Goal: Task Accomplishment & Management: Manage account settings

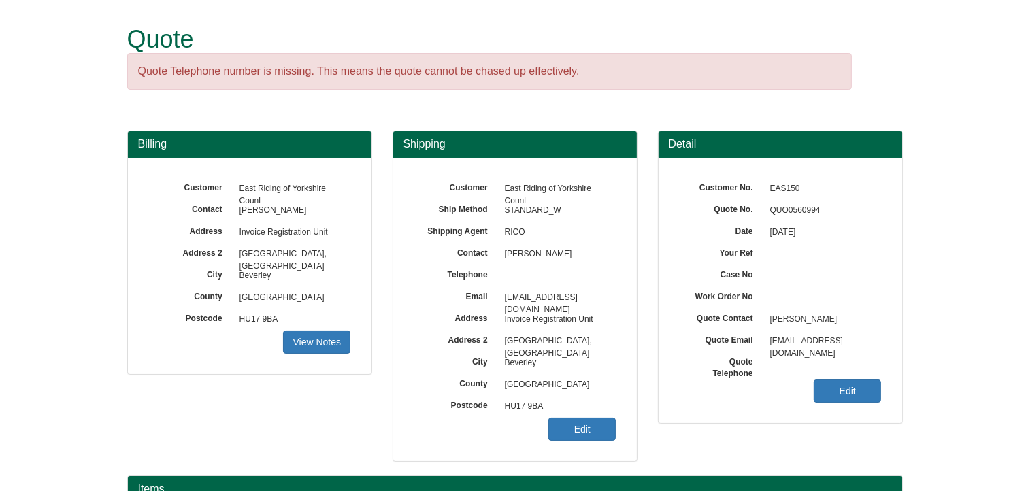
scroll to position [169, 0]
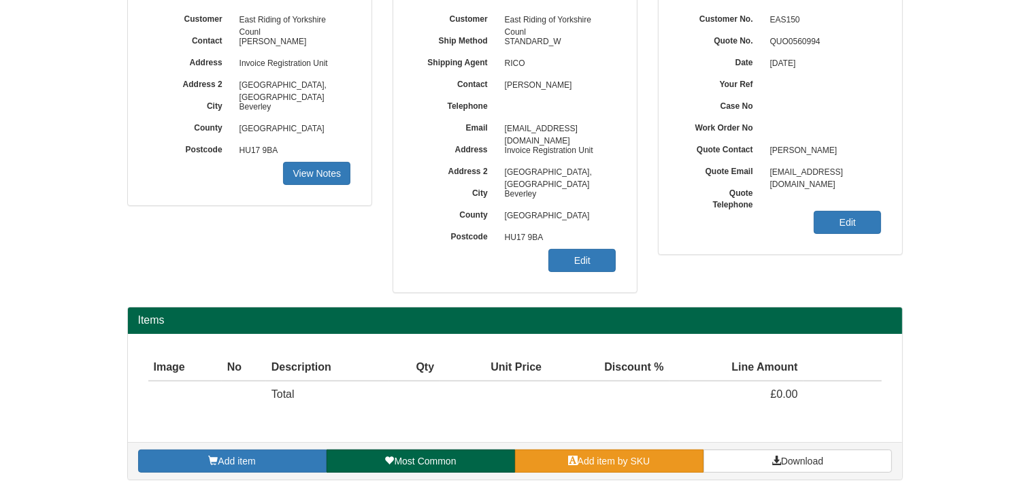
click at [659, 461] on link "Add item by SKU" at bounding box center [609, 461] width 188 height 23
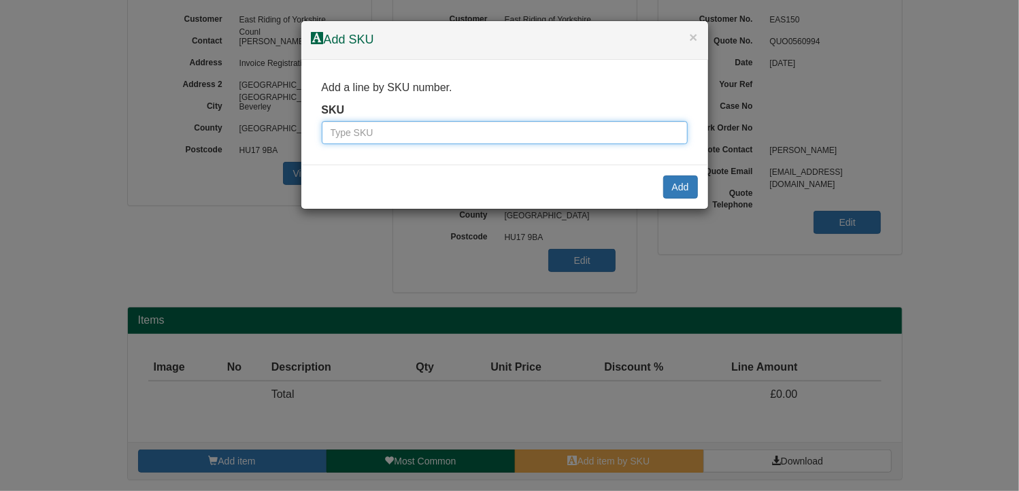
click at [456, 134] on input "text" at bounding box center [505, 132] width 366 height 23
type input "9810006bla"
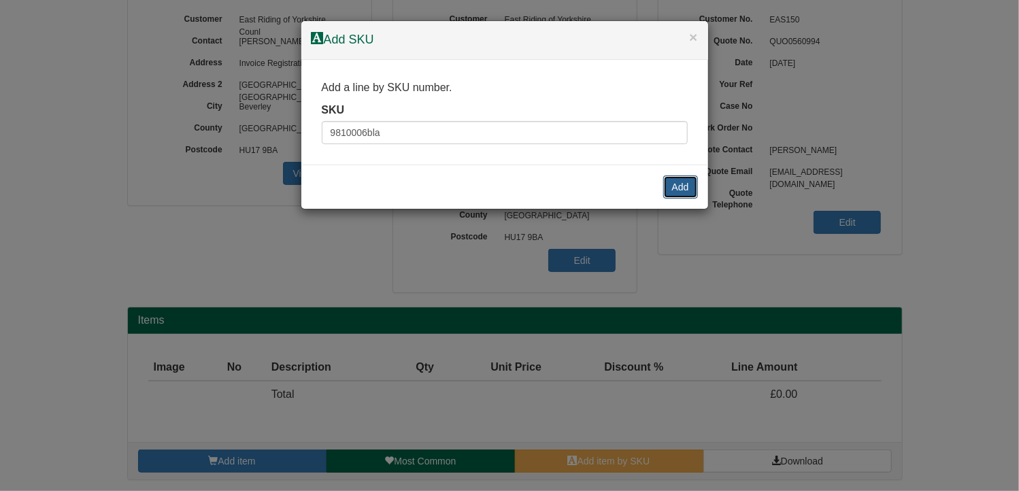
click at [683, 189] on button "Add" at bounding box center [680, 187] width 35 height 23
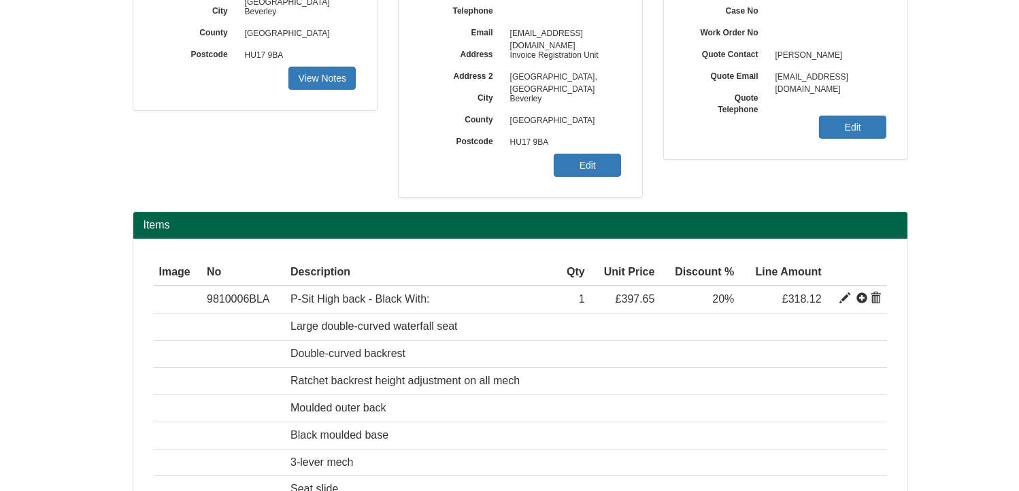
scroll to position [271, 0]
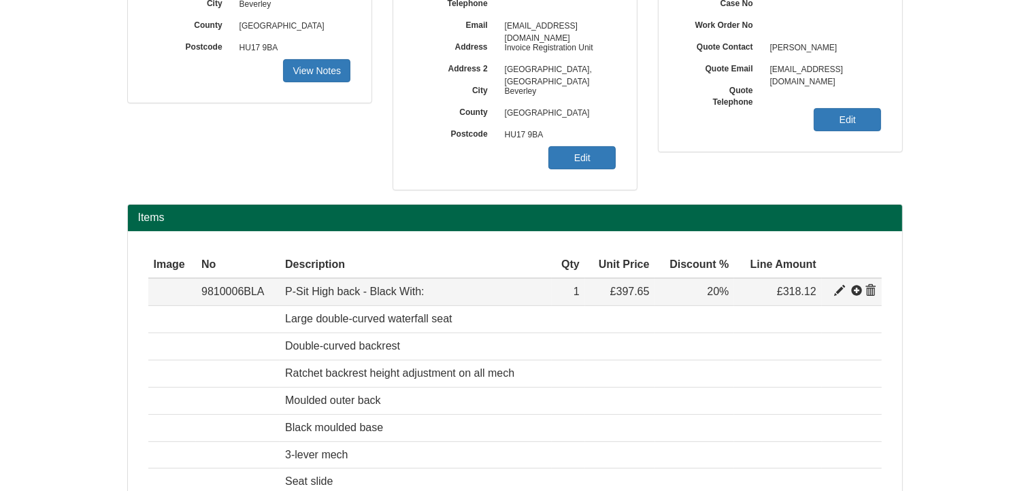
click at [840, 287] on span at bounding box center [839, 291] width 11 height 11
type input "P-Sit High back - Black With:"
type input "Bondai FR Black 8033"
type input "143.86"
type input "397.65"
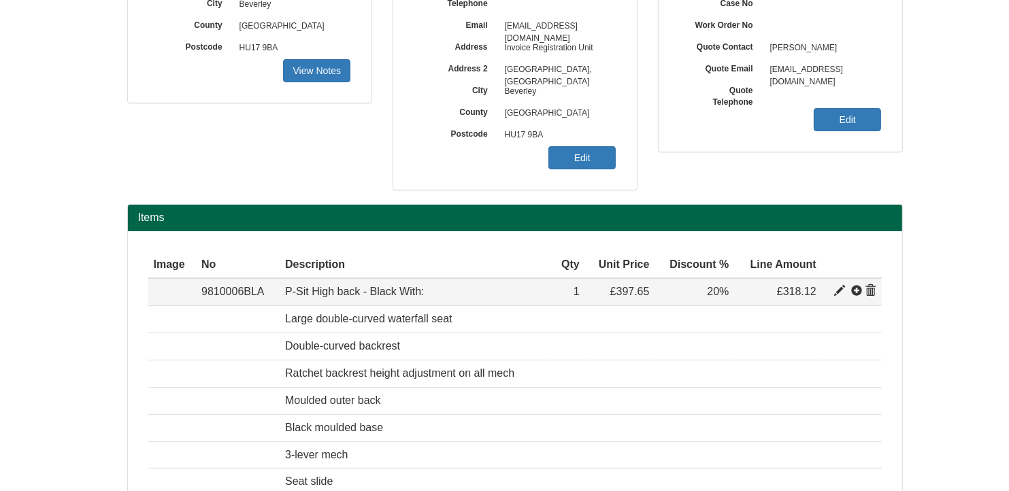
type input "397.65"
type input "1"
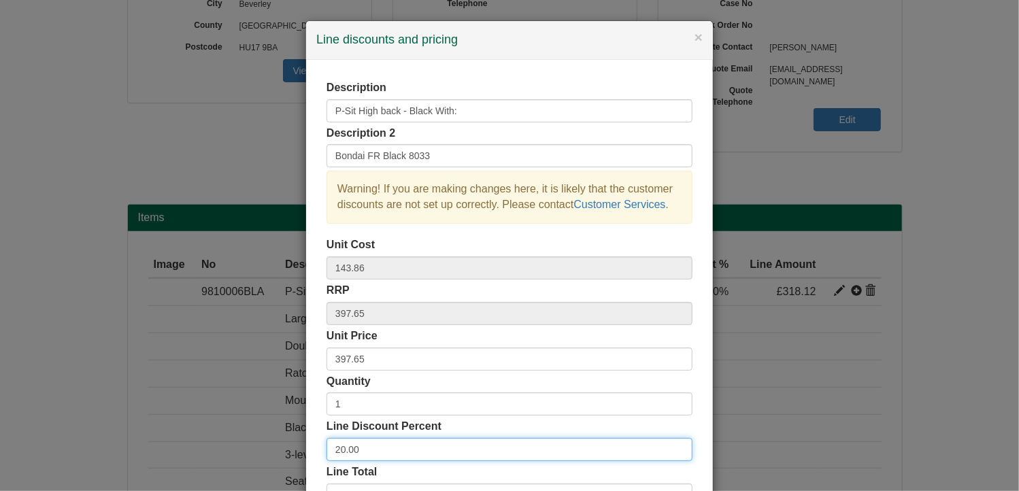
drag, startPoint x: 395, startPoint y: 447, endPoint x: 244, endPoint y: 433, distance: 151.7
click at [244, 433] on div "× Line discounts and pricing Description P-Sit High back - Black With: Descript…" at bounding box center [509, 245] width 1019 height 491
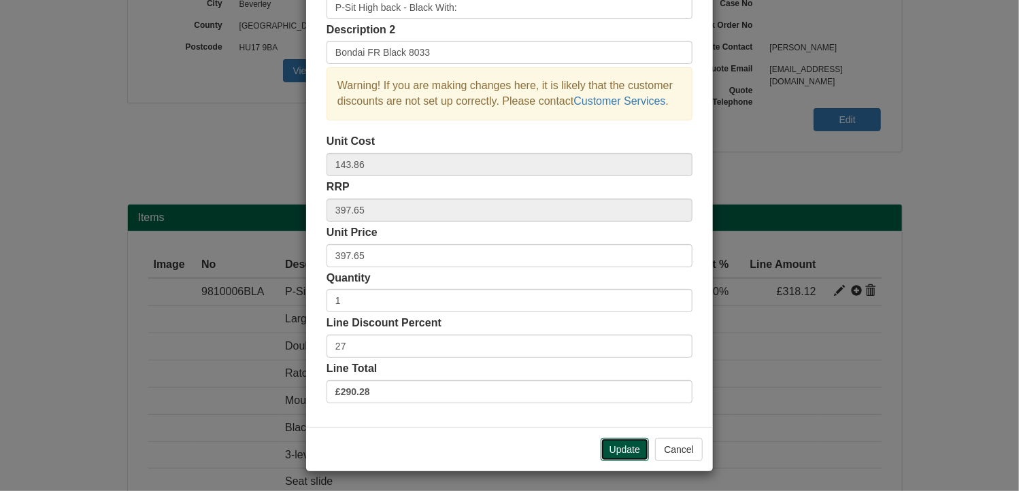
click at [616, 442] on button "Update" at bounding box center [625, 449] width 48 height 23
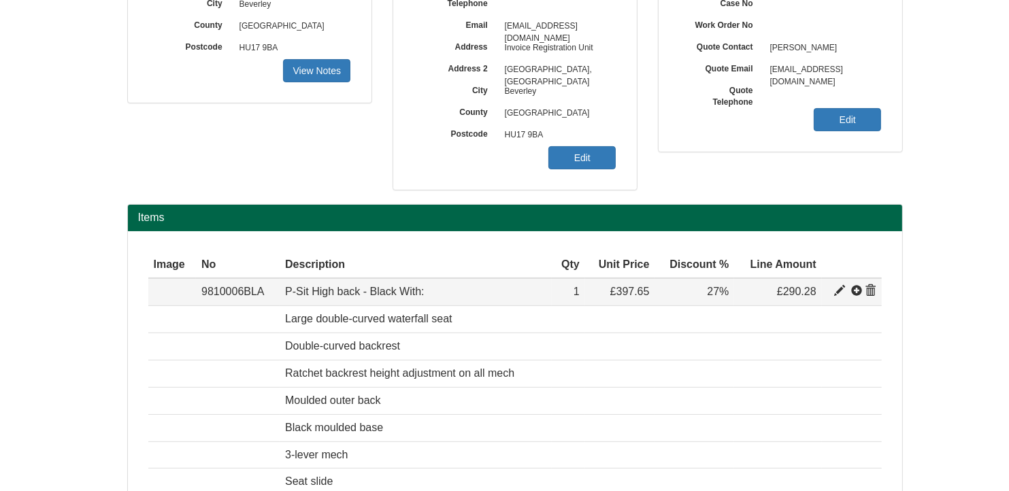
click at [838, 290] on span at bounding box center [839, 291] width 11 height 11
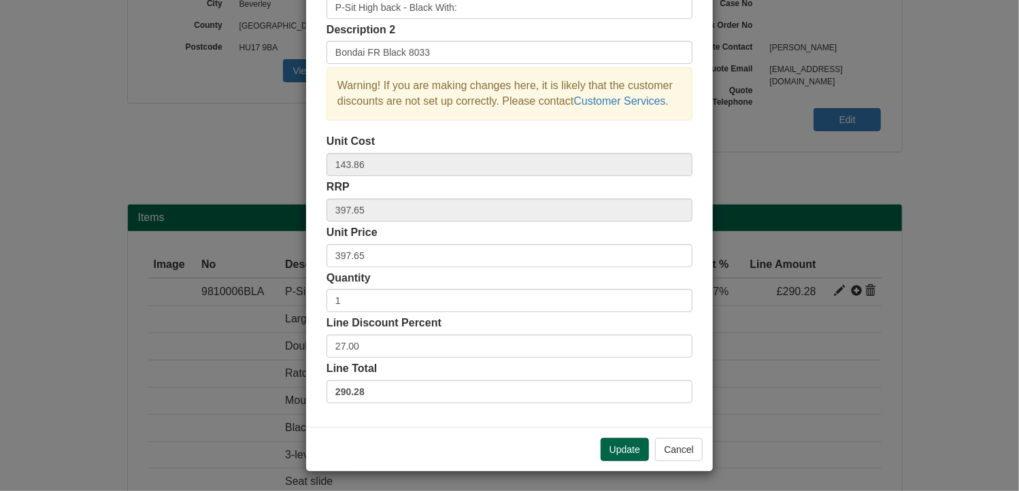
scroll to position [0, 0]
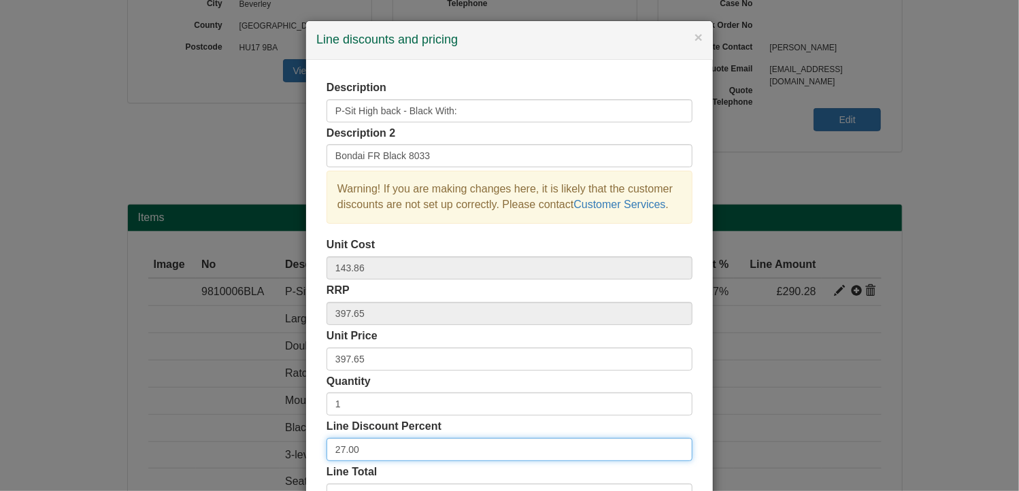
drag, startPoint x: 371, startPoint y: 452, endPoint x: 298, endPoint y: 446, distance: 73.1
click at [298, 446] on div "× Line discounts and pricing Description P-Sit High back - Black With: Descript…" at bounding box center [509, 245] width 1019 height 491
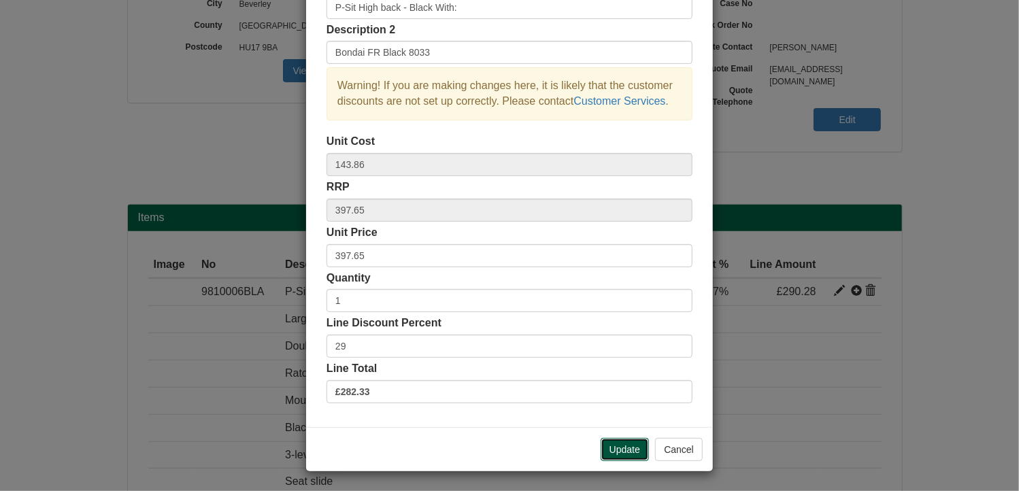
click at [621, 445] on button "Update" at bounding box center [625, 449] width 48 height 23
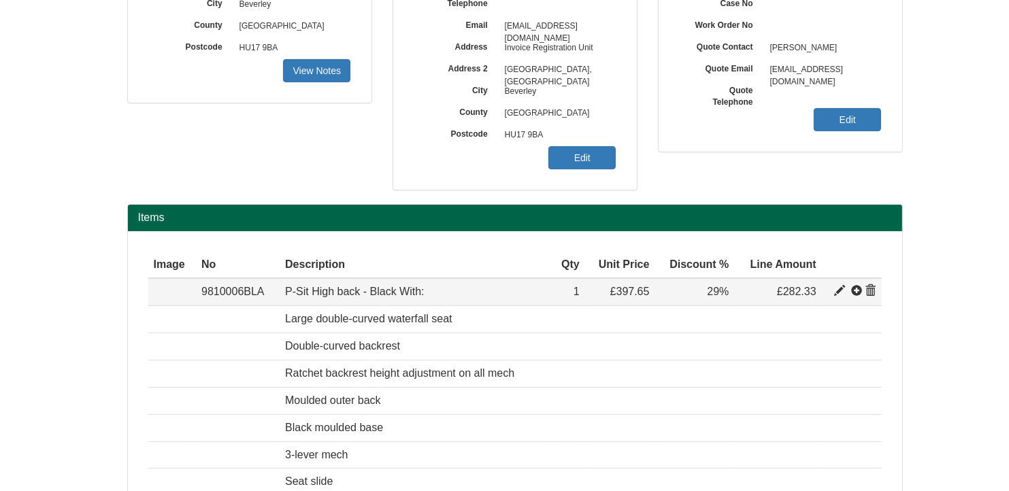
click at [840, 290] on span at bounding box center [839, 291] width 11 height 11
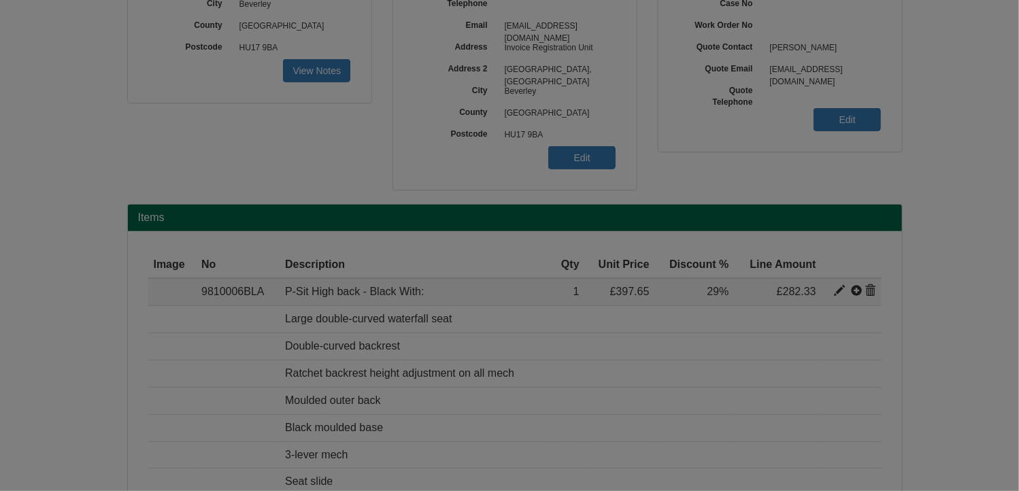
scroll to position [0, 0]
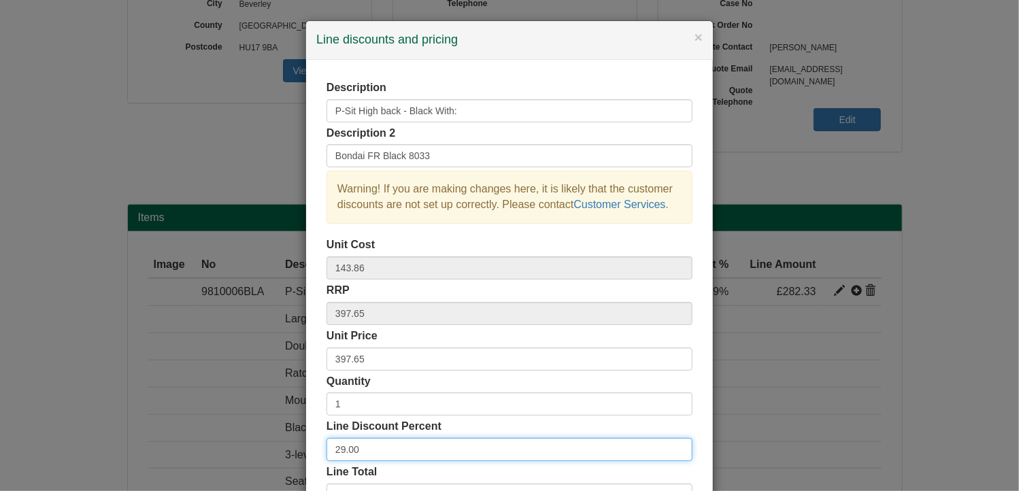
drag, startPoint x: 384, startPoint y: 447, endPoint x: 273, endPoint y: 444, distance: 111.6
click at [273, 444] on div "× Line discounts and pricing Description P-Sit High back - Black With: Descript…" at bounding box center [509, 245] width 1019 height 491
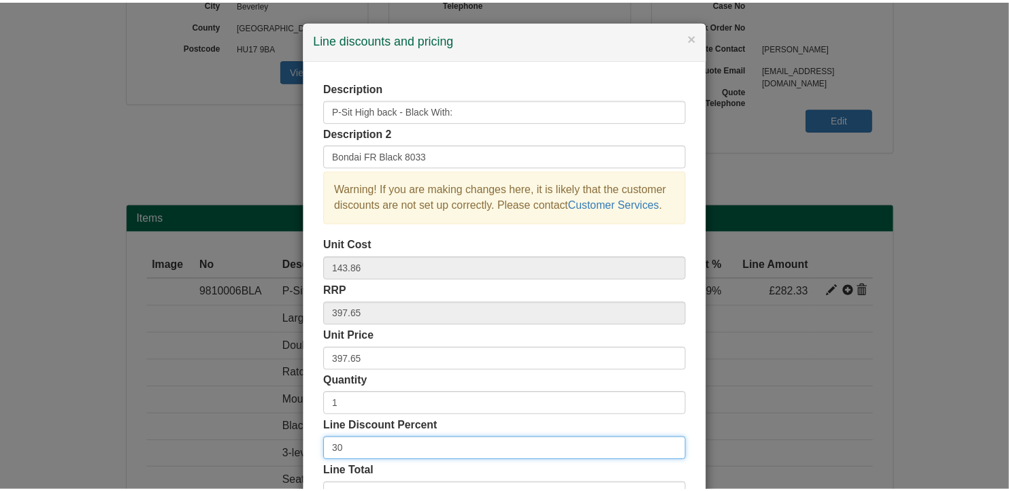
scroll to position [103, 0]
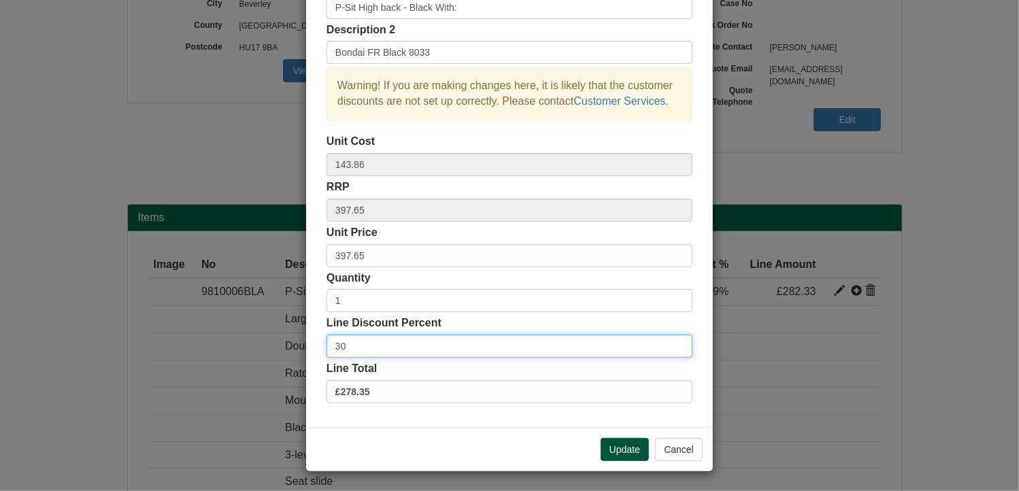
type input "30"
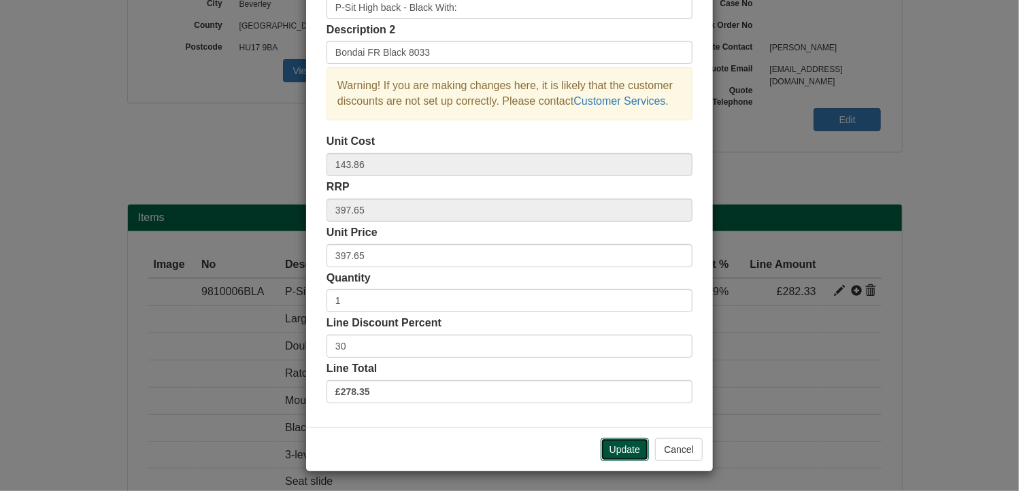
click at [625, 449] on button "Update" at bounding box center [625, 449] width 48 height 23
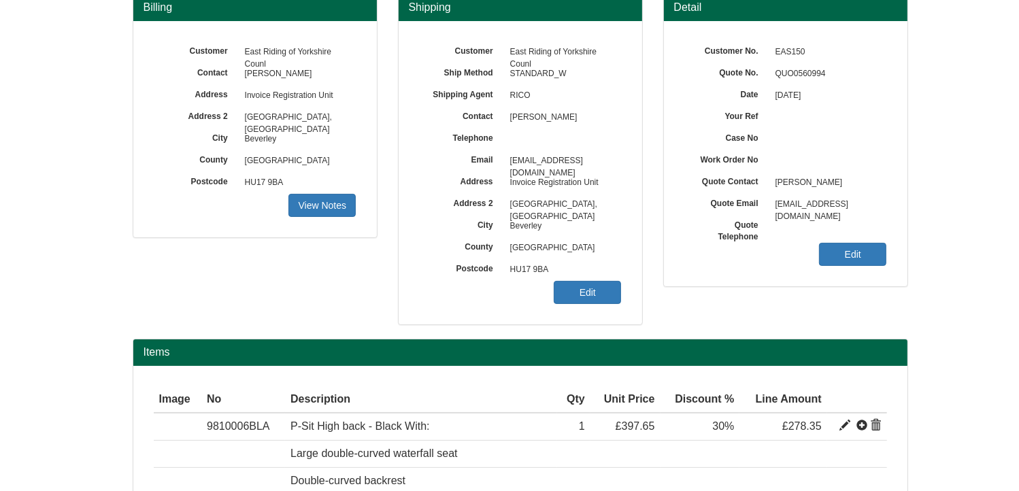
scroll to position [98, 0]
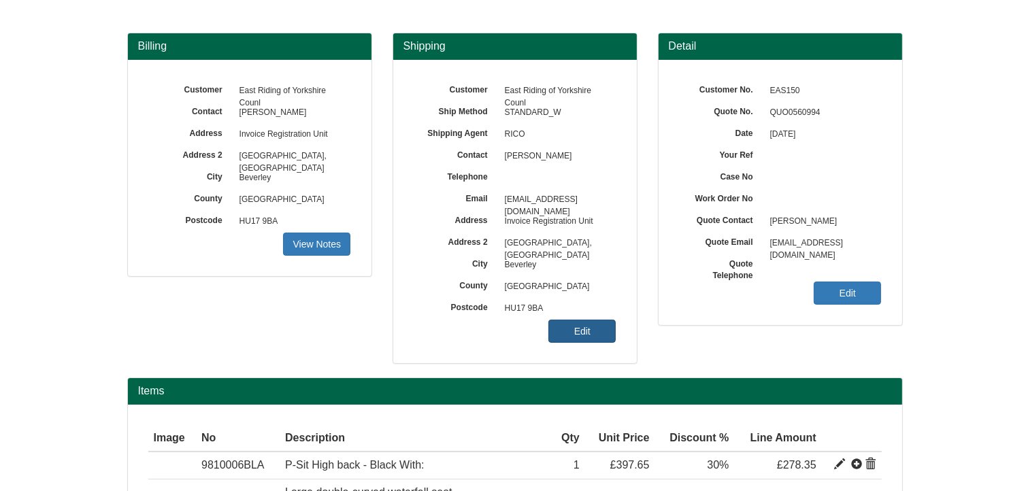
click at [580, 331] on link "Edit" at bounding box center [581, 331] width 67 height 23
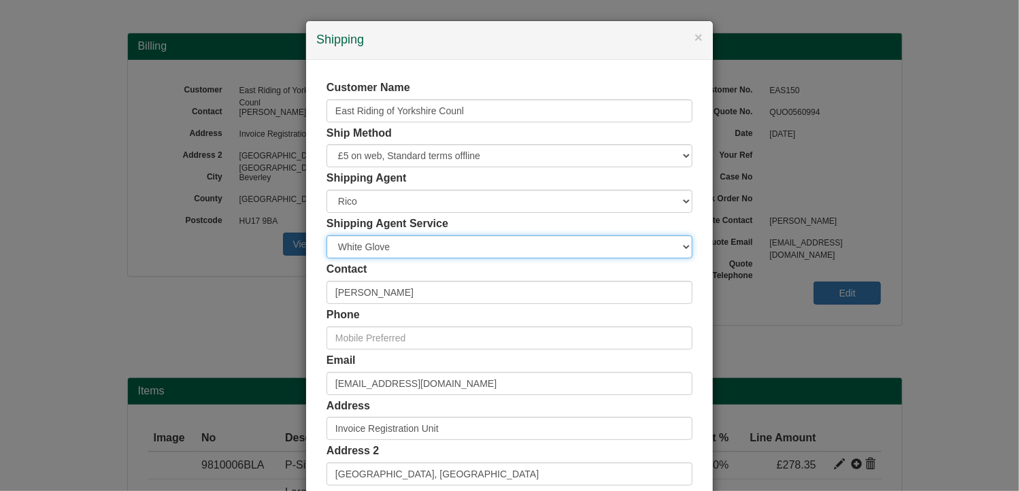
click at [389, 246] on select "Carrier White Glove" at bounding box center [510, 246] width 366 height 23
select select "CA-NEXTDAY"
click at [327, 235] on select "Carrier White Glove" at bounding box center [510, 246] width 366 height 23
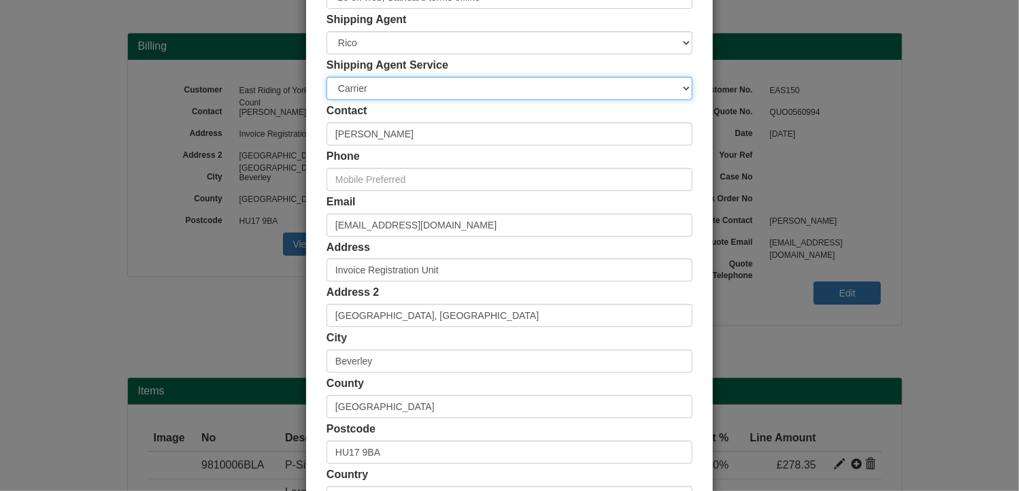
scroll to position [261, 0]
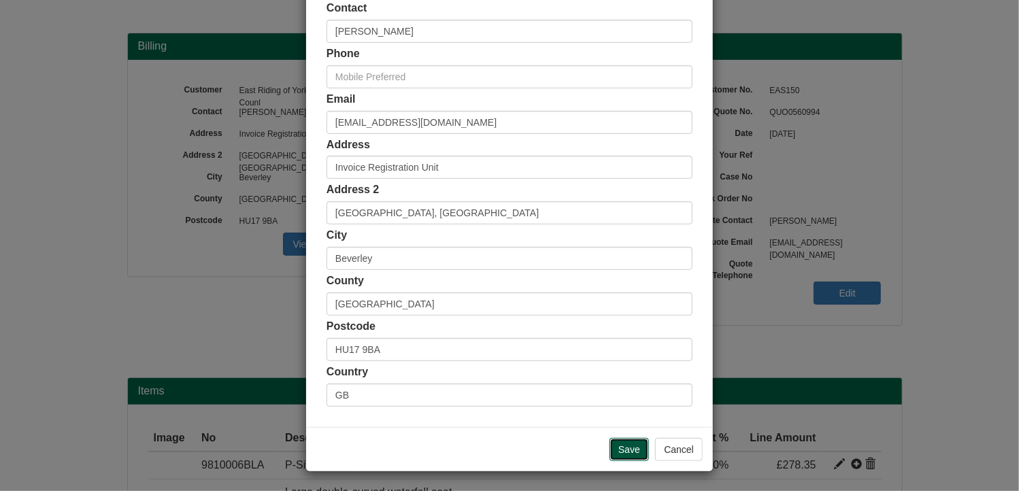
click at [624, 449] on input "Save" at bounding box center [629, 449] width 39 height 23
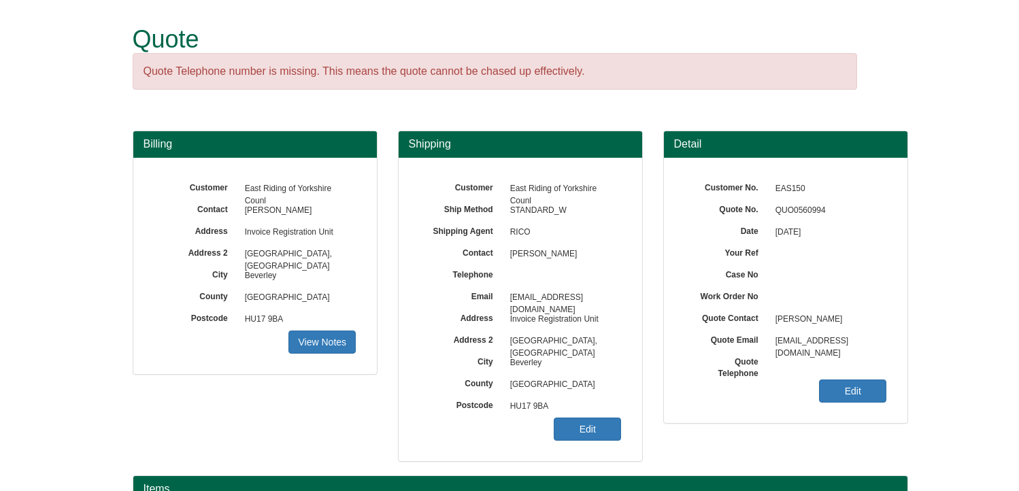
scroll to position [98, 0]
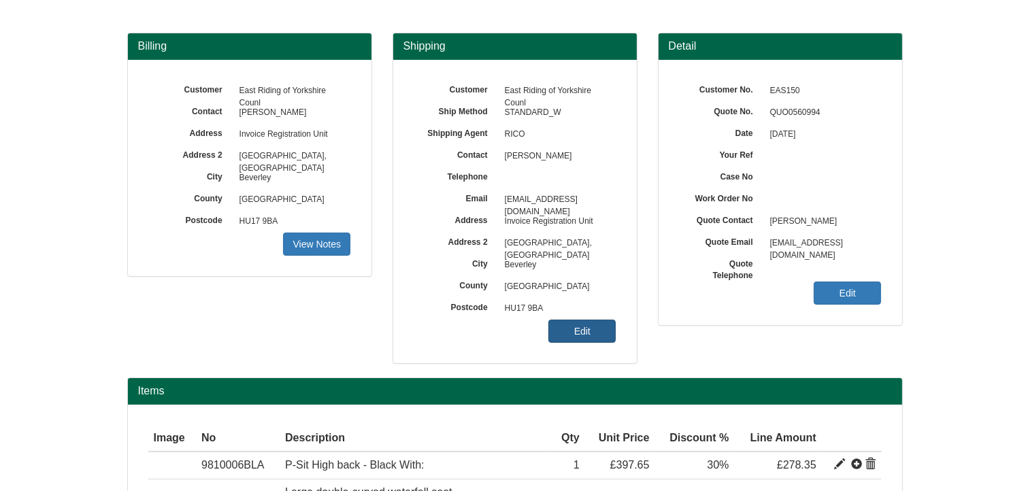
click at [593, 325] on link "Edit" at bounding box center [581, 331] width 67 height 23
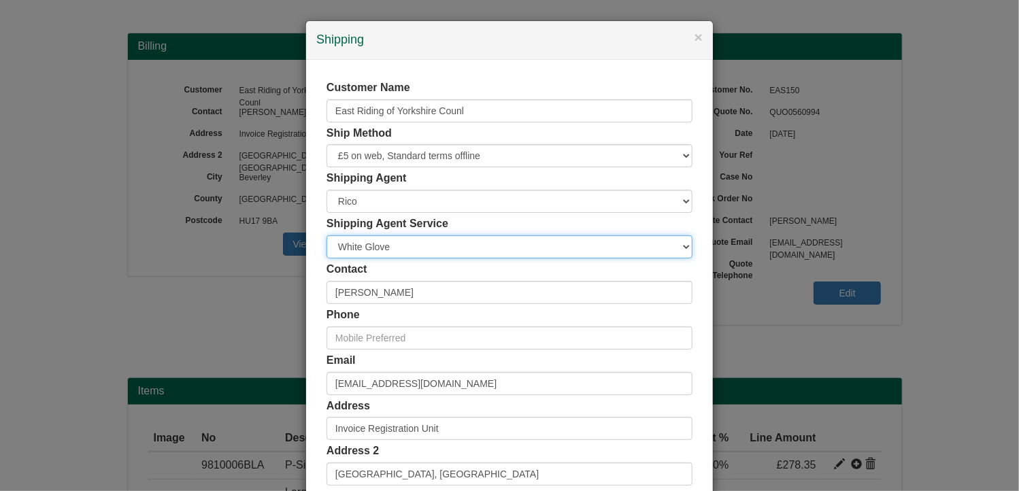
click at [362, 244] on select "Carrier White Glove" at bounding box center [510, 246] width 366 height 23
select select "CA-NEXTDAY"
click at [327, 235] on select "Carrier White Glove" at bounding box center [510, 246] width 366 height 23
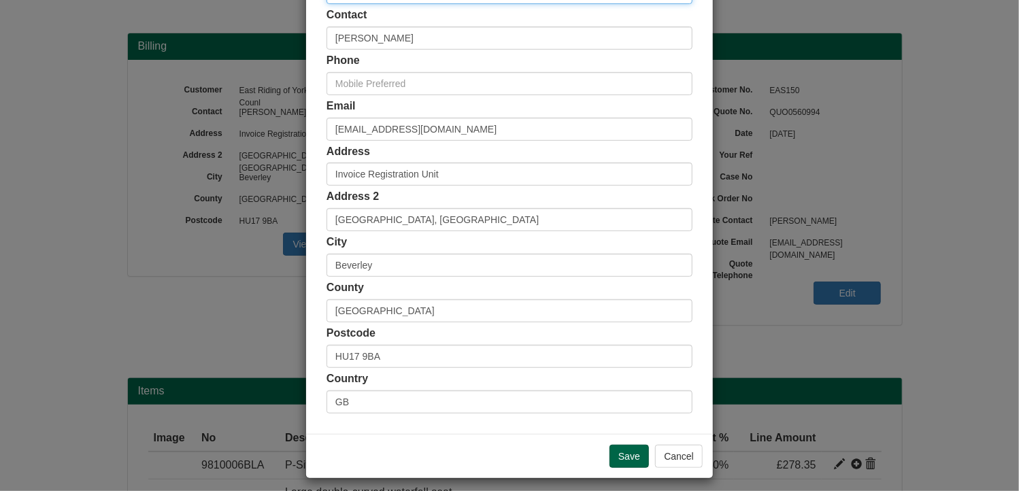
scroll to position [261, 0]
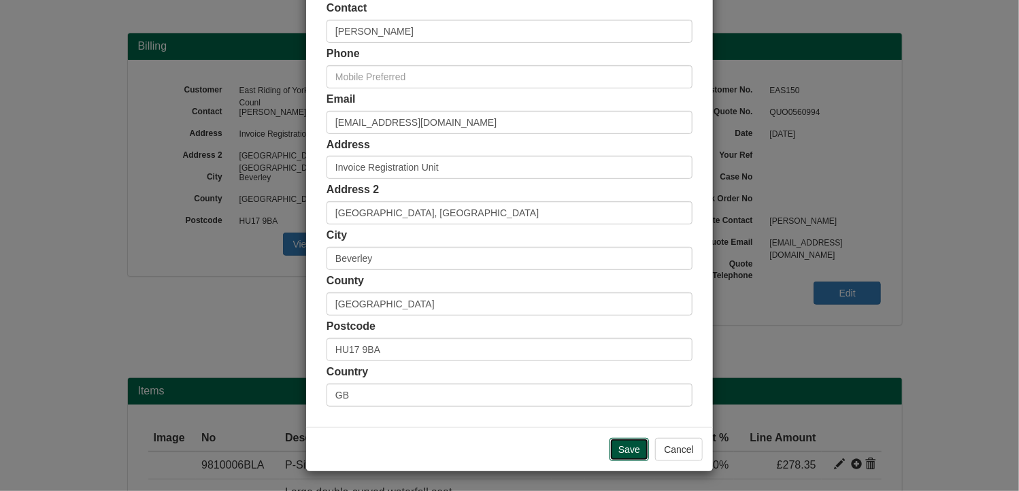
click at [623, 450] on input "Save" at bounding box center [629, 449] width 39 height 23
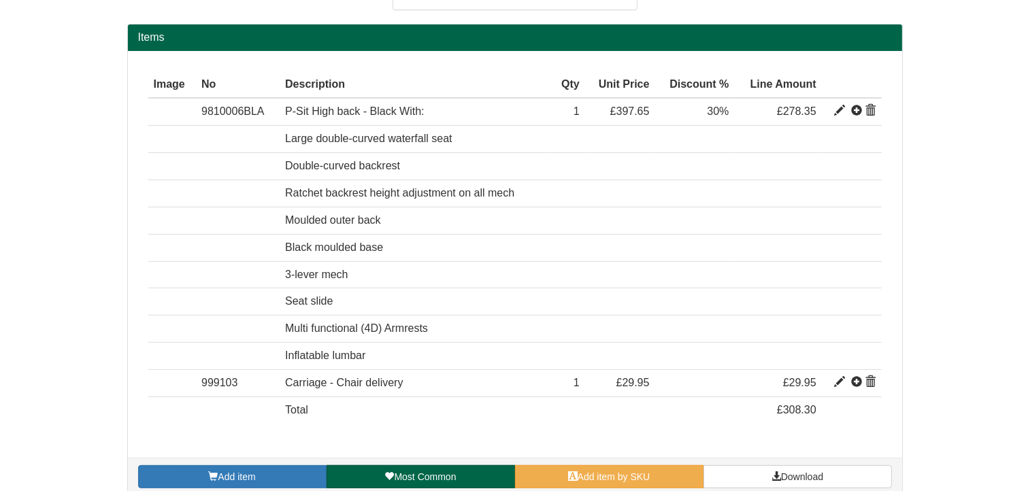
scroll to position [453, 0]
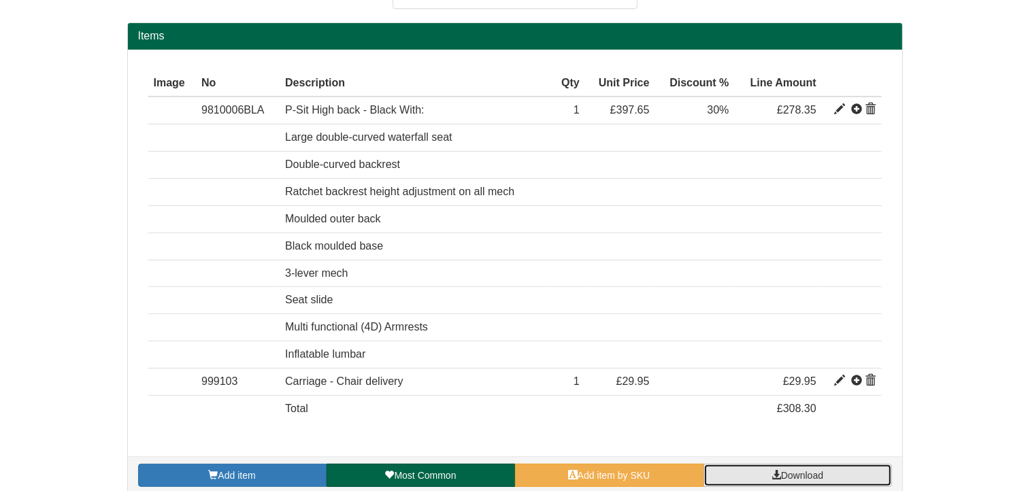
click at [836, 479] on link "Download" at bounding box center [798, 475] width 188 height 23
